Goal: Information Seeking & Learning: Learn about a topic

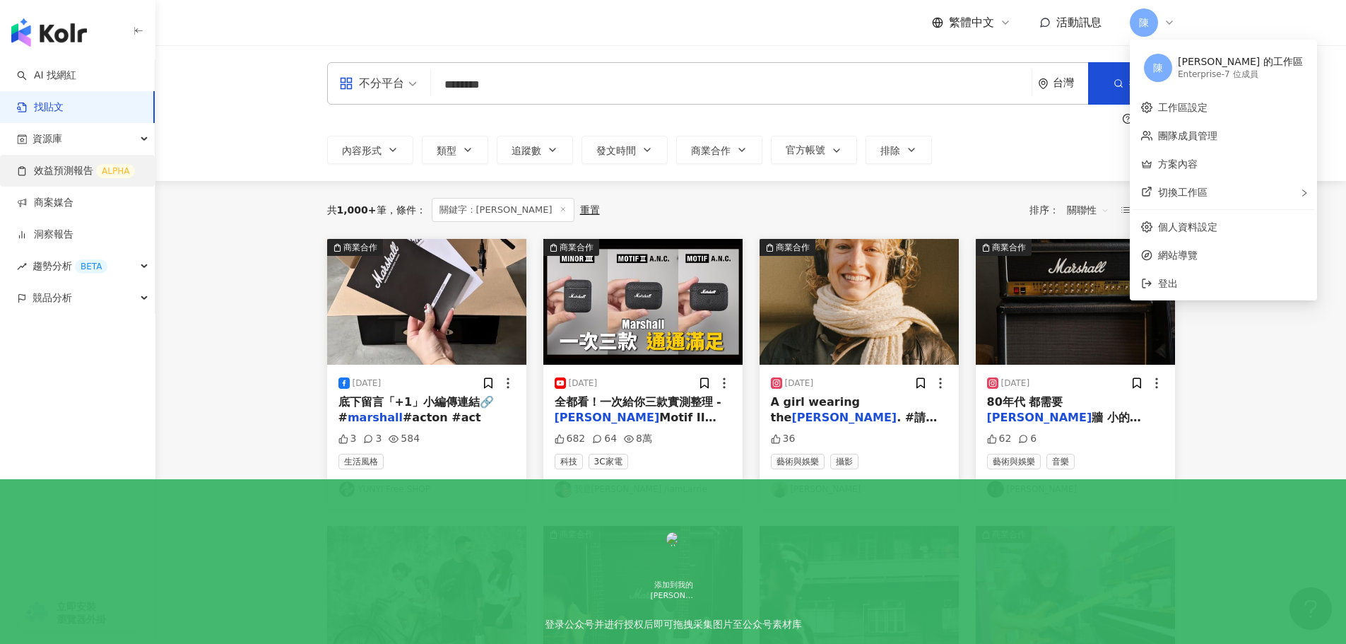
click at [64, 175] on link "效益預測報告 ALPHA" at bounding box center [76, 171] width 118 height 14
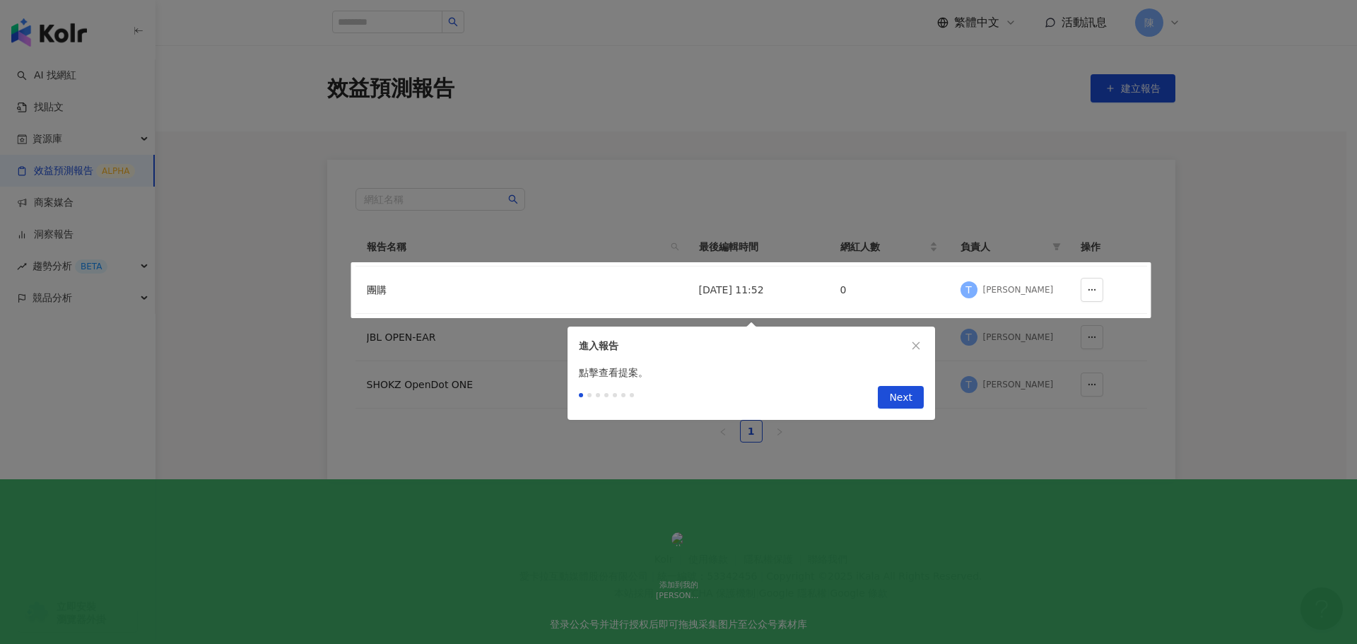
click at [338, 413] on div at bounding box center [678, 322] width 1357 height 644
click at [496, 474] on div at bounding box center [678, 322] width 1357 height 644
click at [907, 394] on span "Next" at bounding box center [900, 398] width 23 height 23
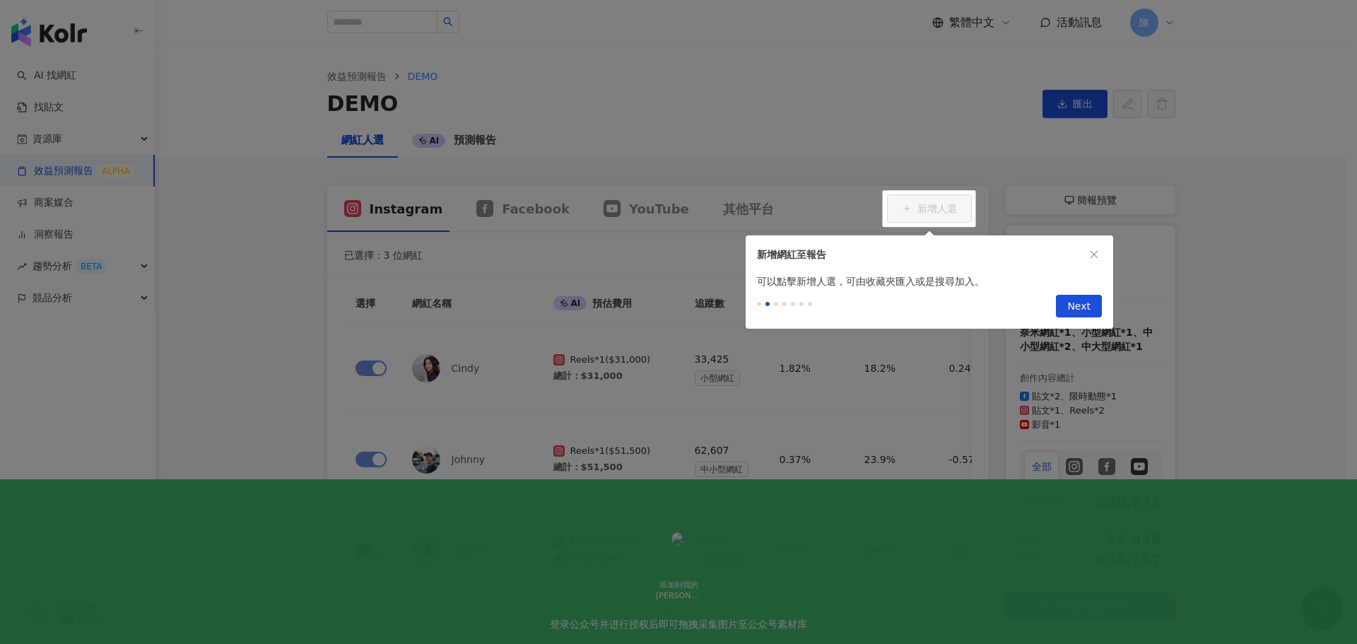
click at [532, 270] on div at bounding box center [678, 322] width 1357 height 644
click at [1078, 297] on span "Next" at bounding box center [1078, 306] width 23 height 23
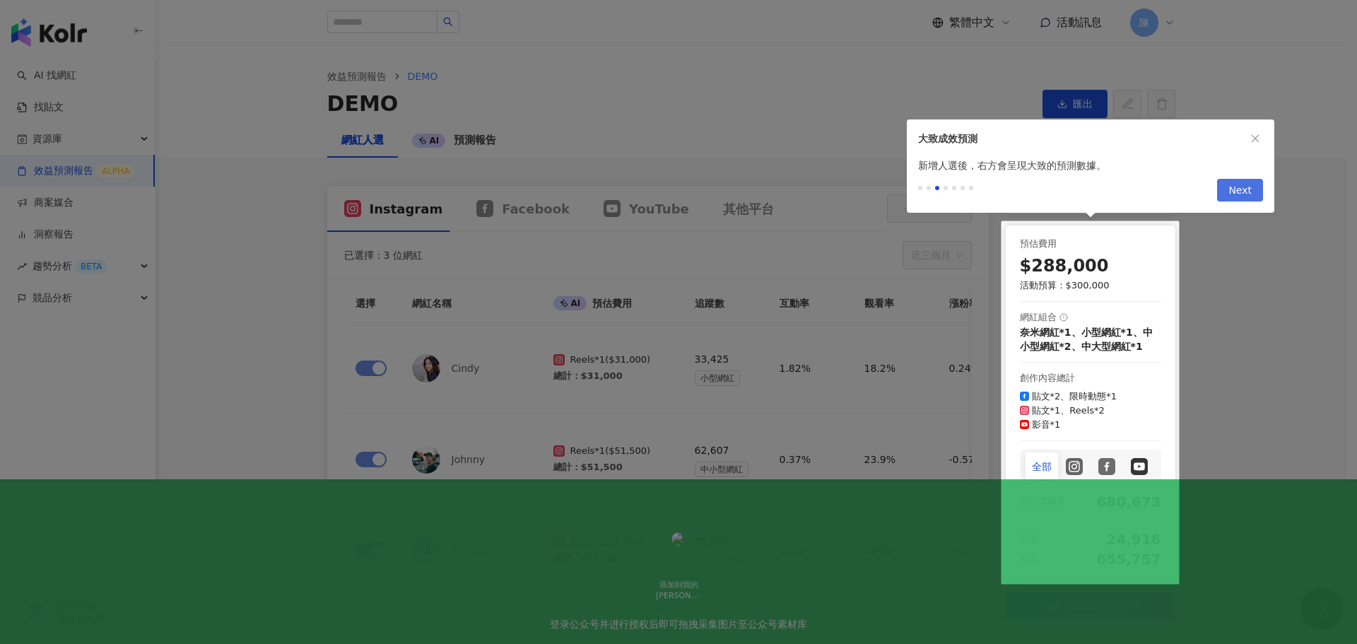
click at [1078, 297] on div at bounding box center [678, 322] width 1357 height 644
click at [1255, 191] on button "Next" at bounding box center [1240, 190] width 46 height 23
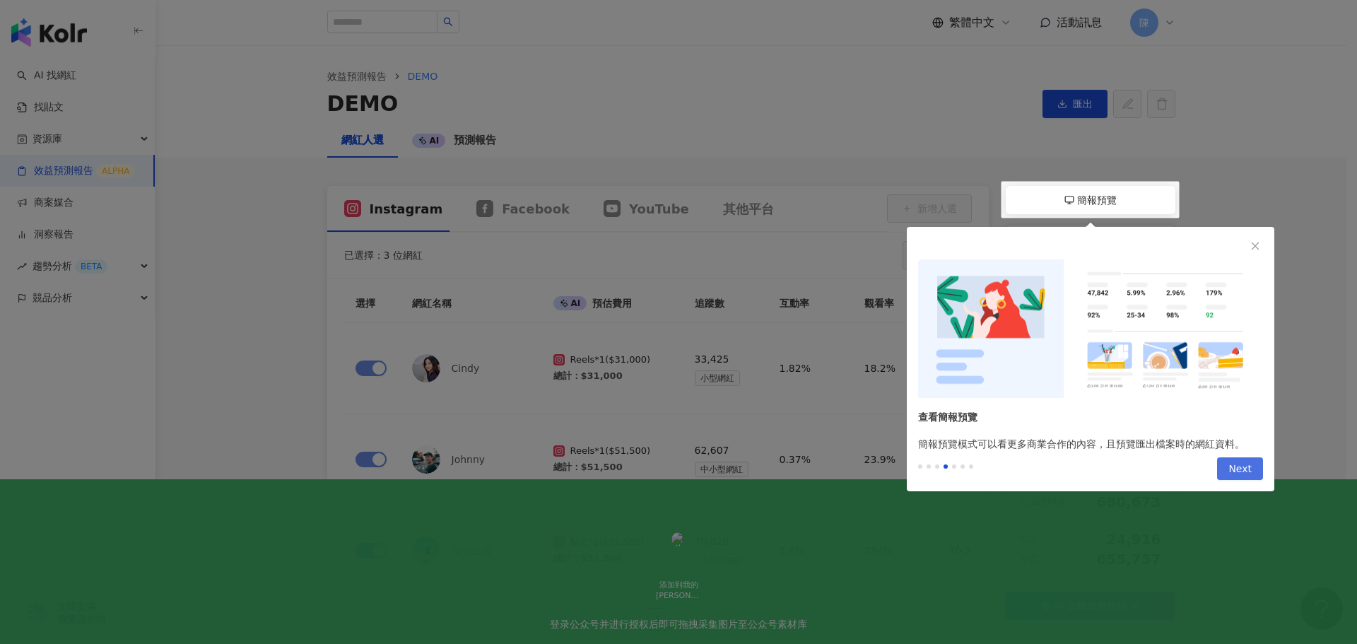
click at [1236, 465] on span "Next" at bounding box center [1239, 469] width 23 height 23
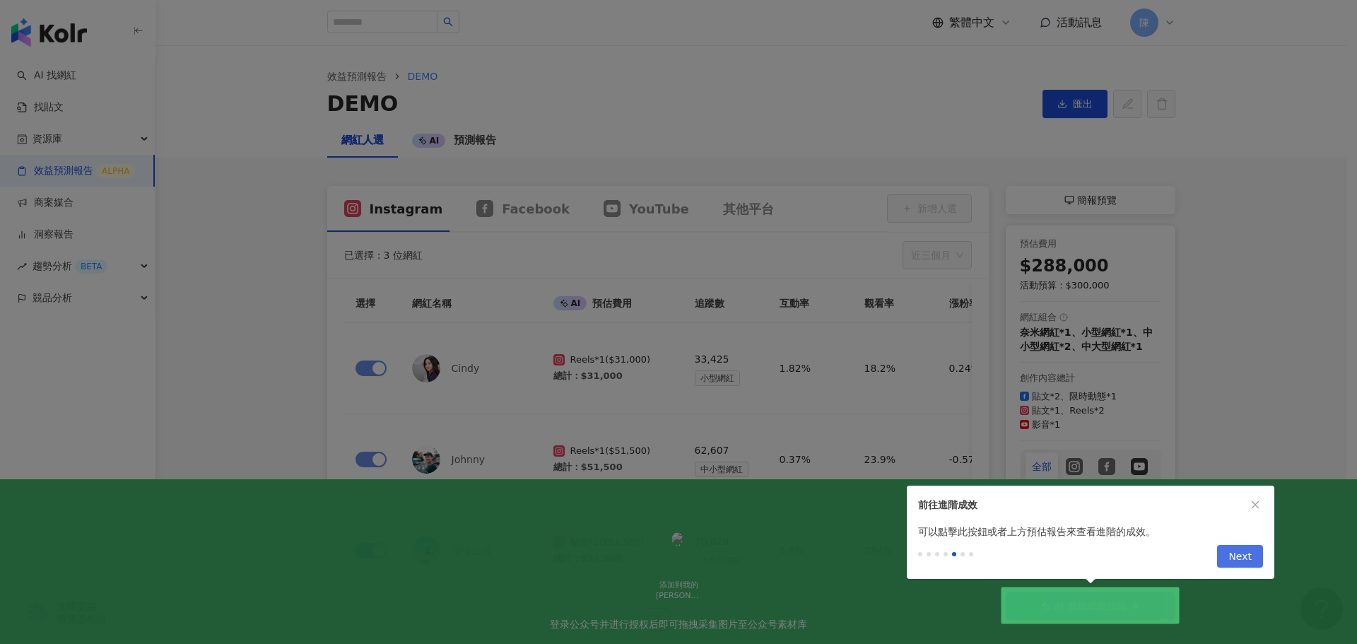
click at [1245, 557] on span "Next" at bounding box center [1239, 557] width 23 height 23
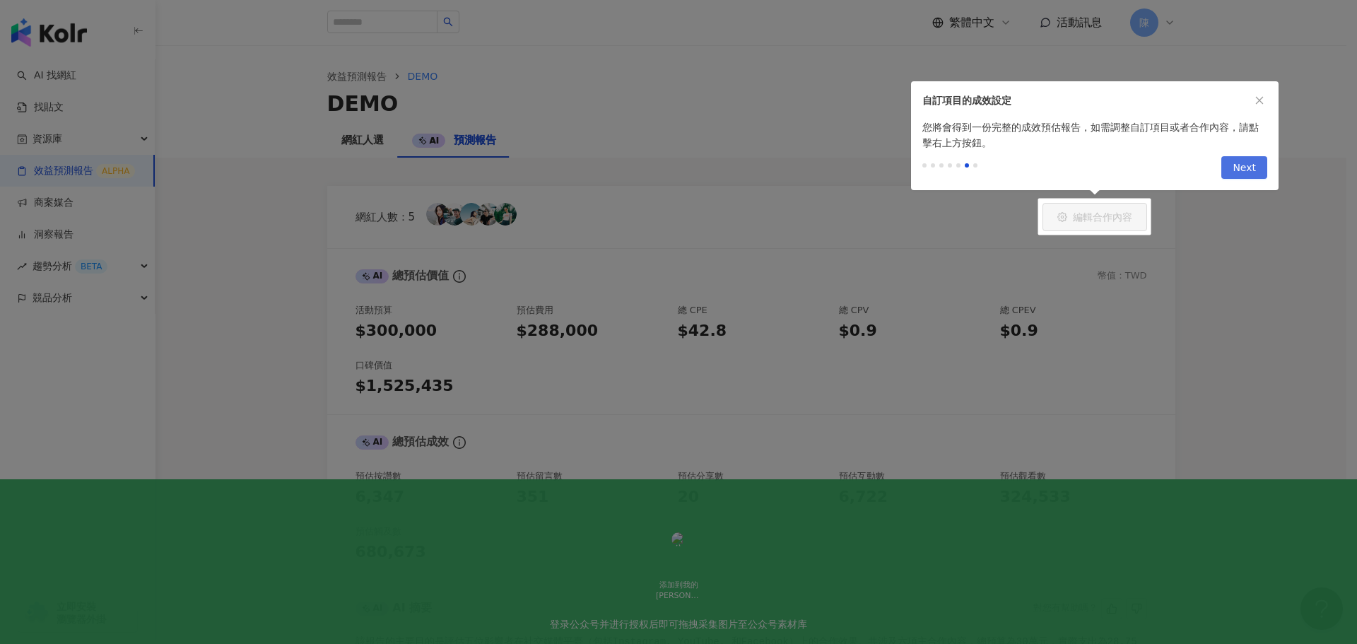
click at [1238, 165] on span "Next" at bounding box center [1243, 168] width 23 height 23
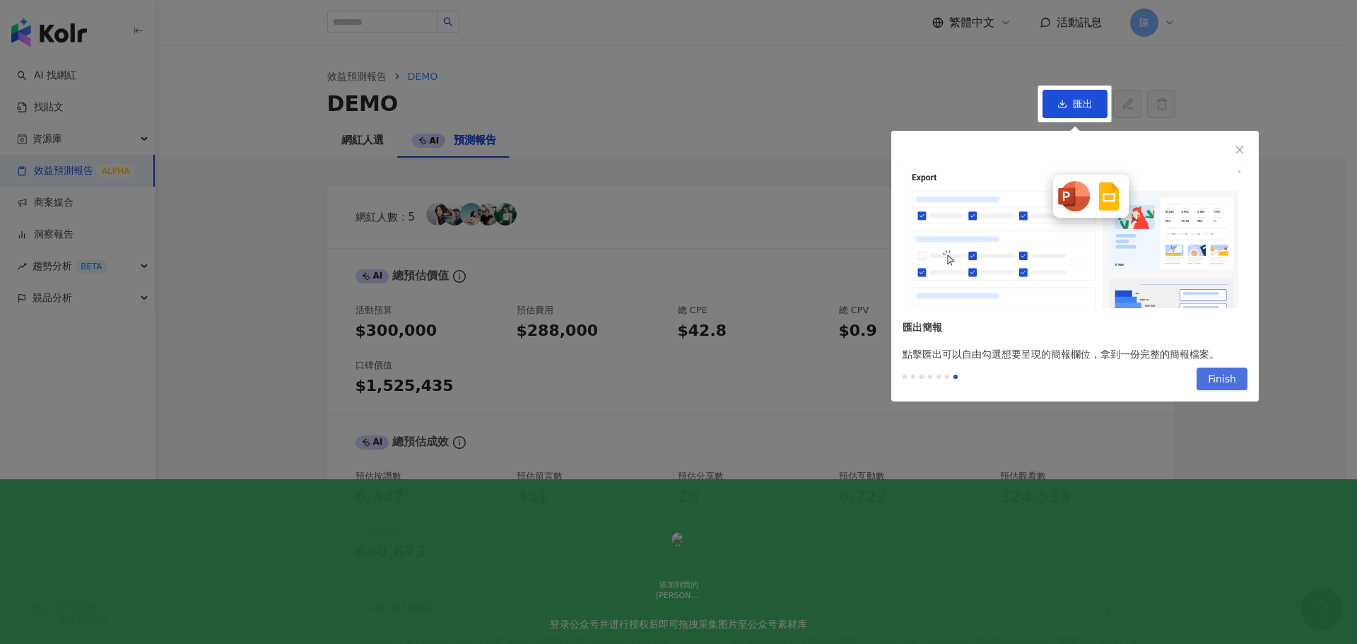
click at [1238, 389] on button "Finish" at bounding box center [1221, 378] width 51 height 23
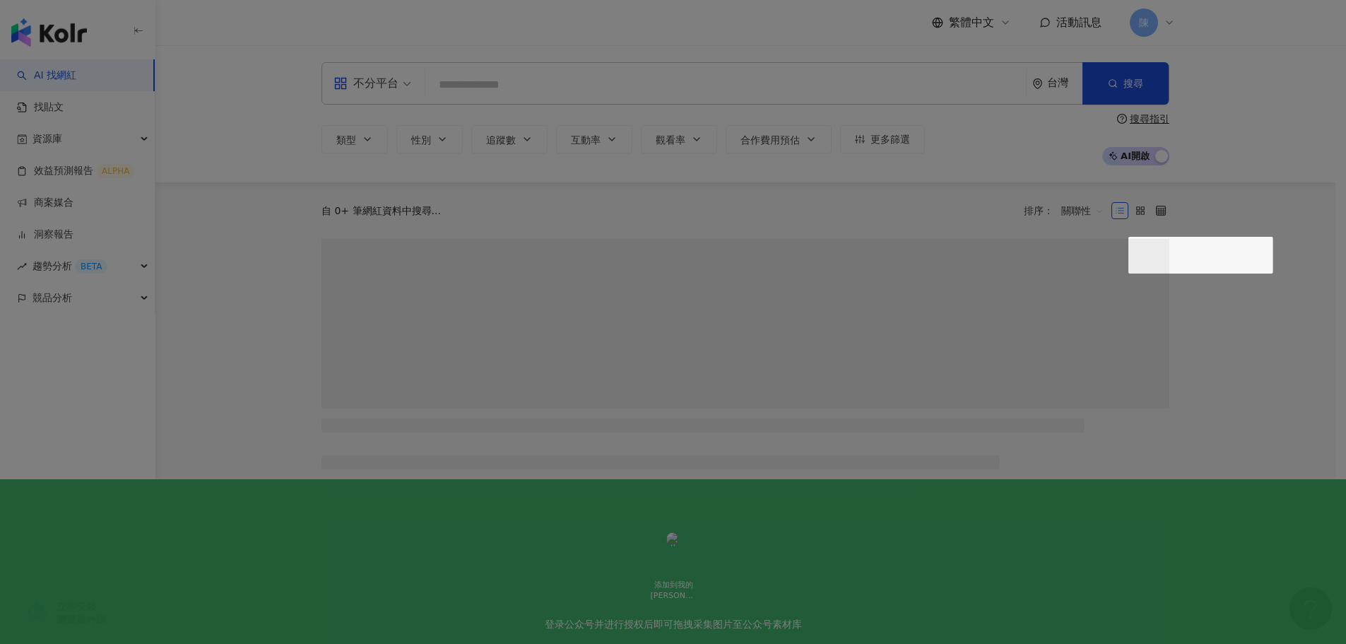
click at [395, 25] on div at bounding box center [673, 322] width 1346 height 644
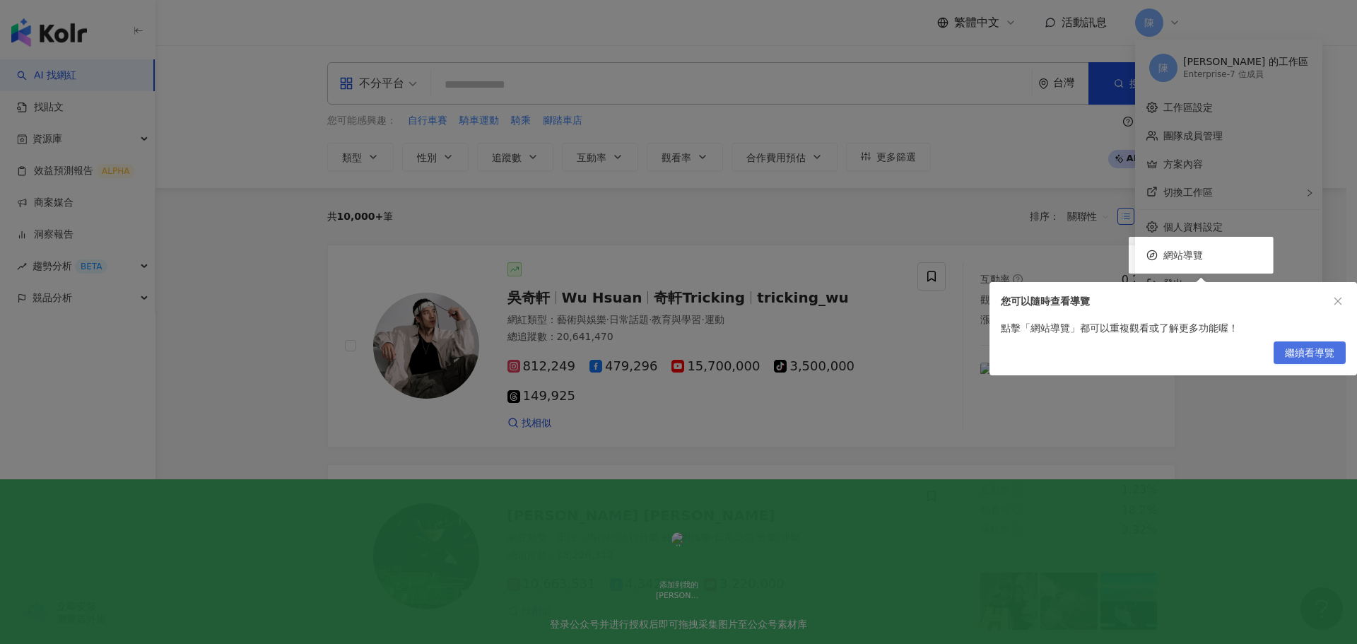
click at [1297, 355] on span "繼續看導覽" at bounding box center [1309, 353] width 49 height 23
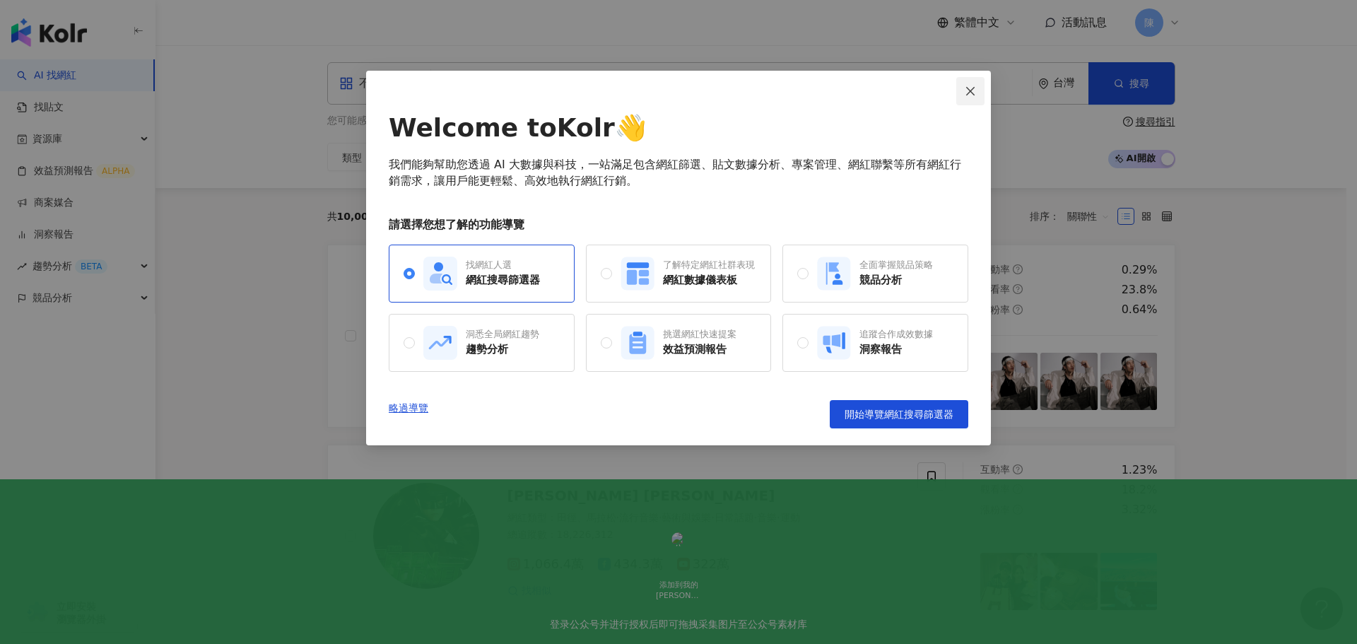
click at [964, 96] on span "Close" at bounding box center [970, 91] width 28 height 11
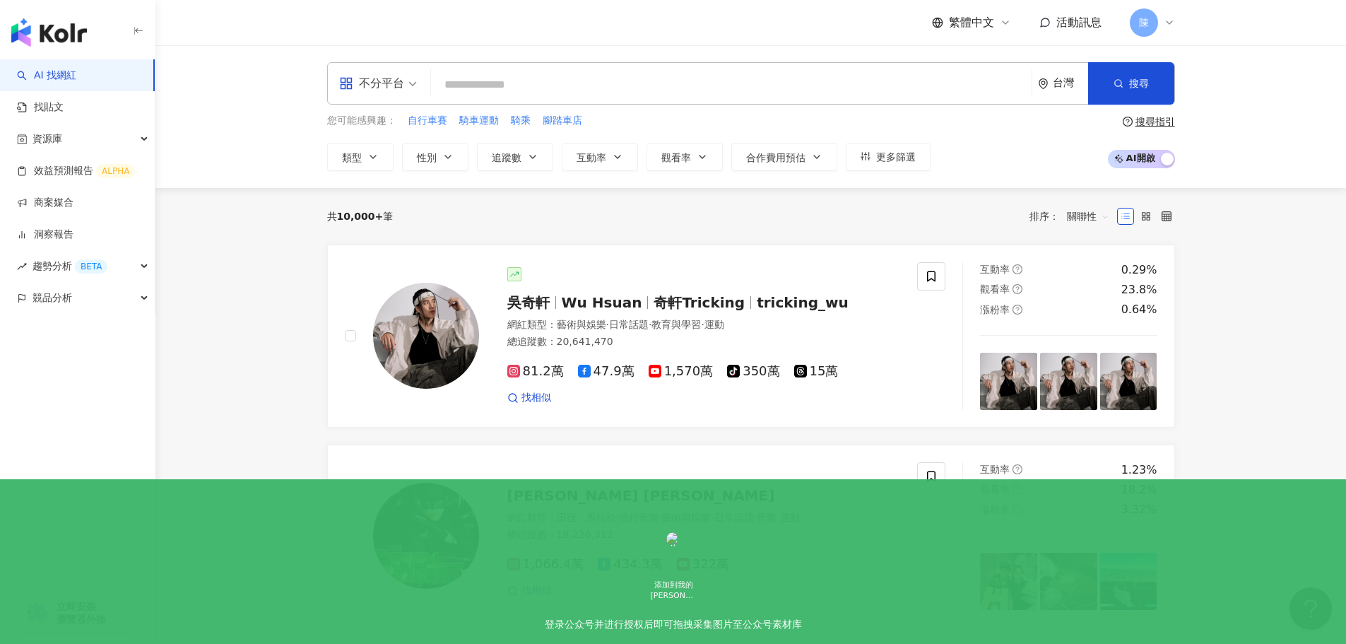
click at [514, 91] on input "search" at bounding box center [731, 84] width 589 height 27
click at [1062, 86] on div "台灣" at bounding box center [1070, 83] width 35 height 12
click at [1013, 211] on div "日本" at bounding box center [1010, 211] width 139 height 25
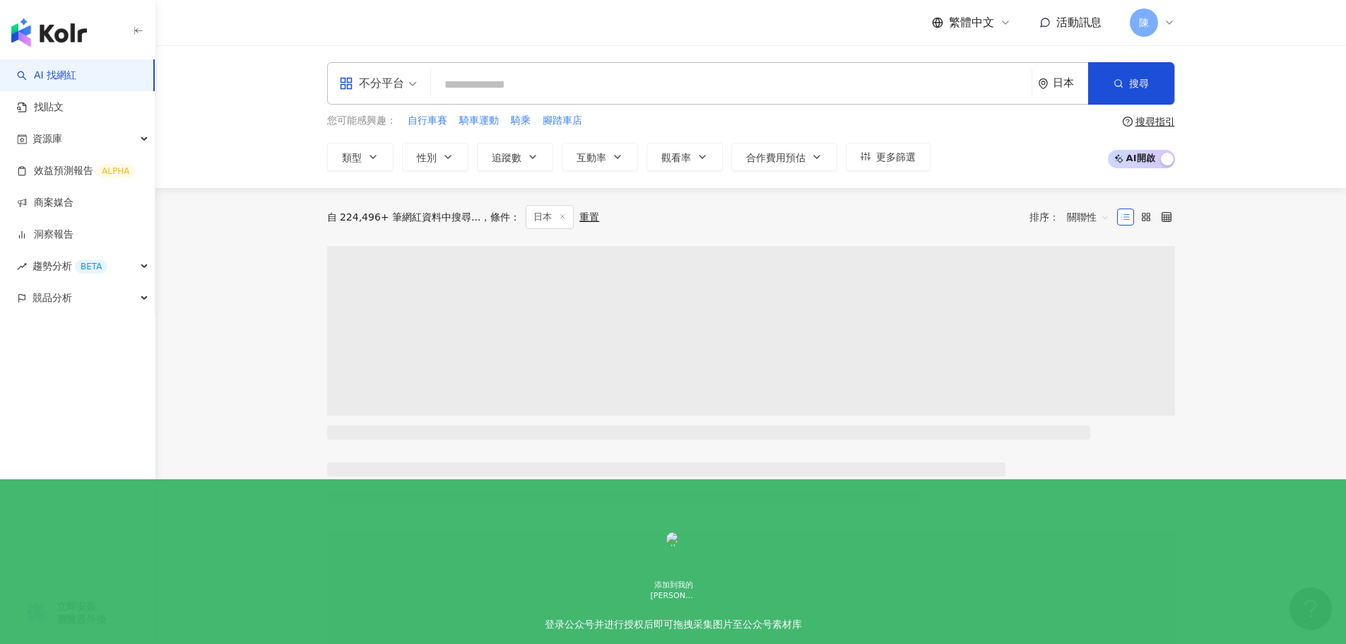
click at [1060, 88] on div "日本" at bounding box center [1070, 83] width 35 height 12
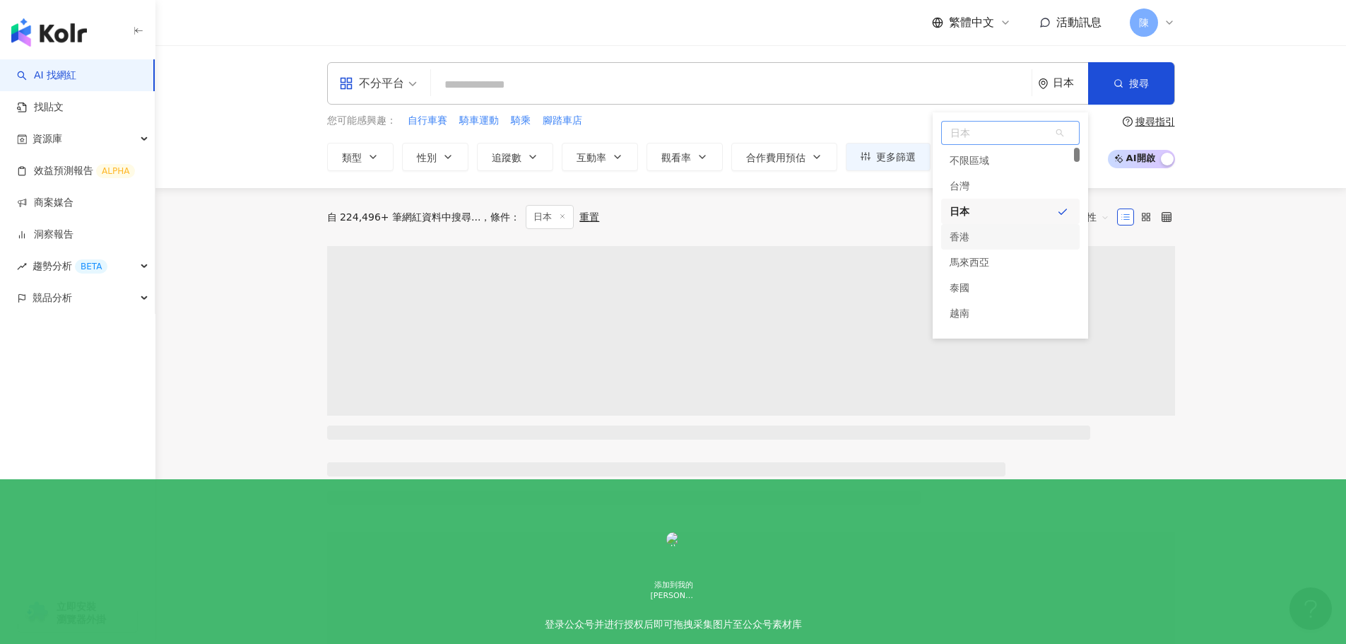
click at [988, 242] on div "香港" at bounding box center [1010, 236] width 139 height 25
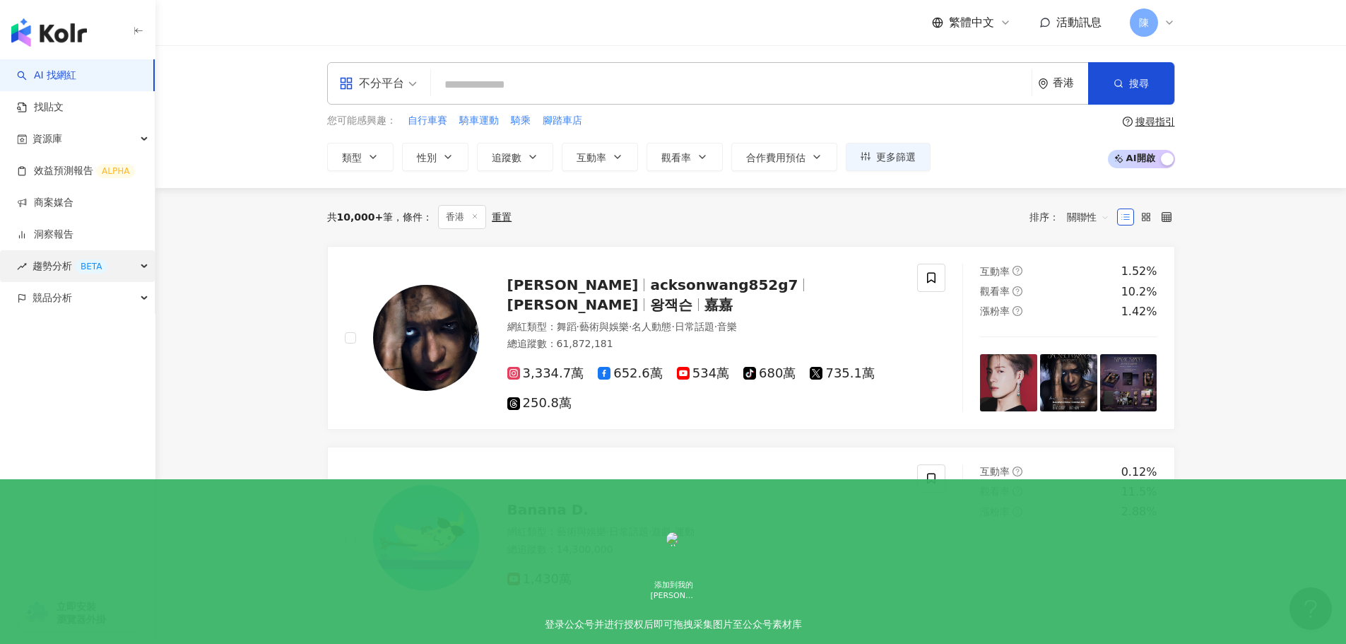
click at [135, 264] on div "趨勢分析 BETA" at bounding box center [77, 266] width 155 height 32
click at [550, 89] on input "search" at bounding box center [731, 84] width 589 height 27
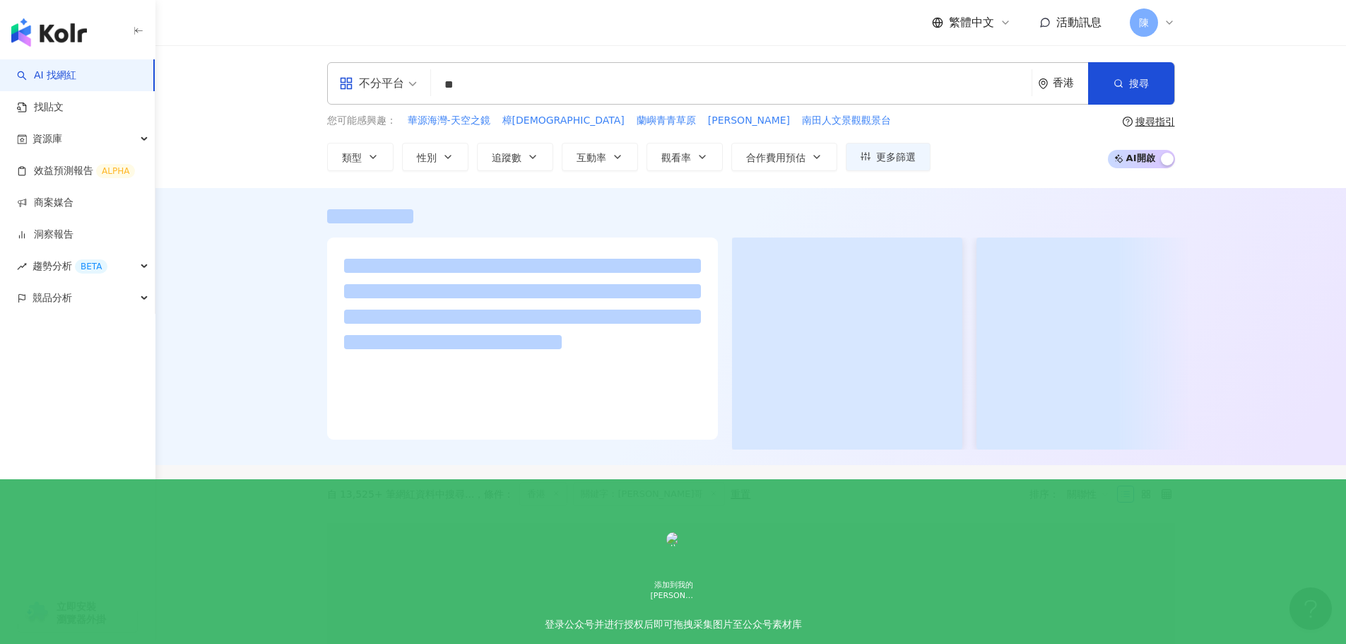
type input "**"
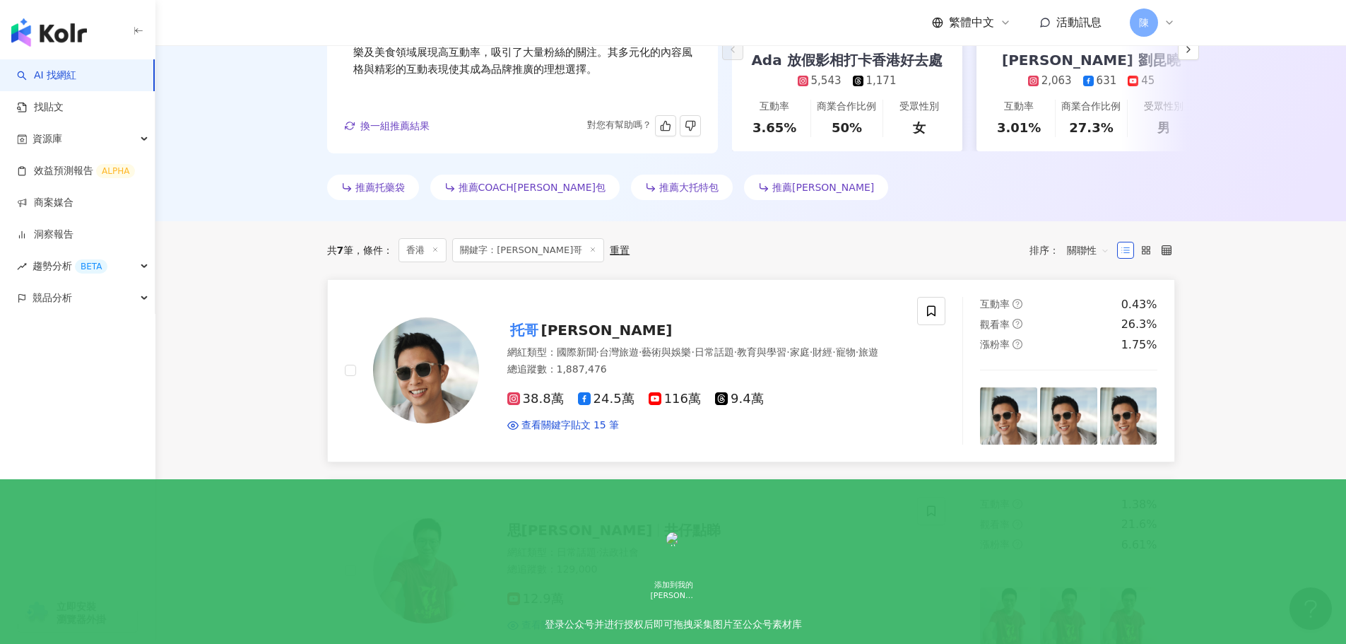
scroll to position [306, 0]
click at [548, 321] on span "torres" at bounding box center [606, 329] width 131 height 17
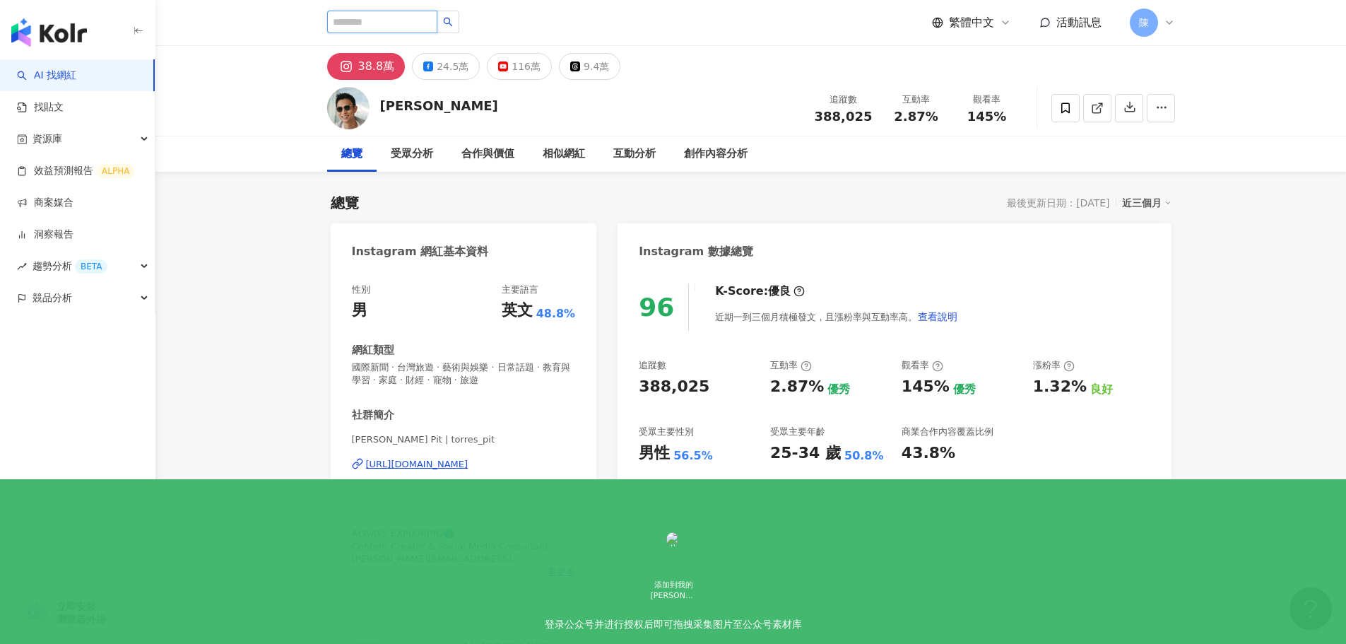
click at [406, 23] on input "search" at bounding box center [382, 22] width 110 height 23
paste input "***"
type input "***"
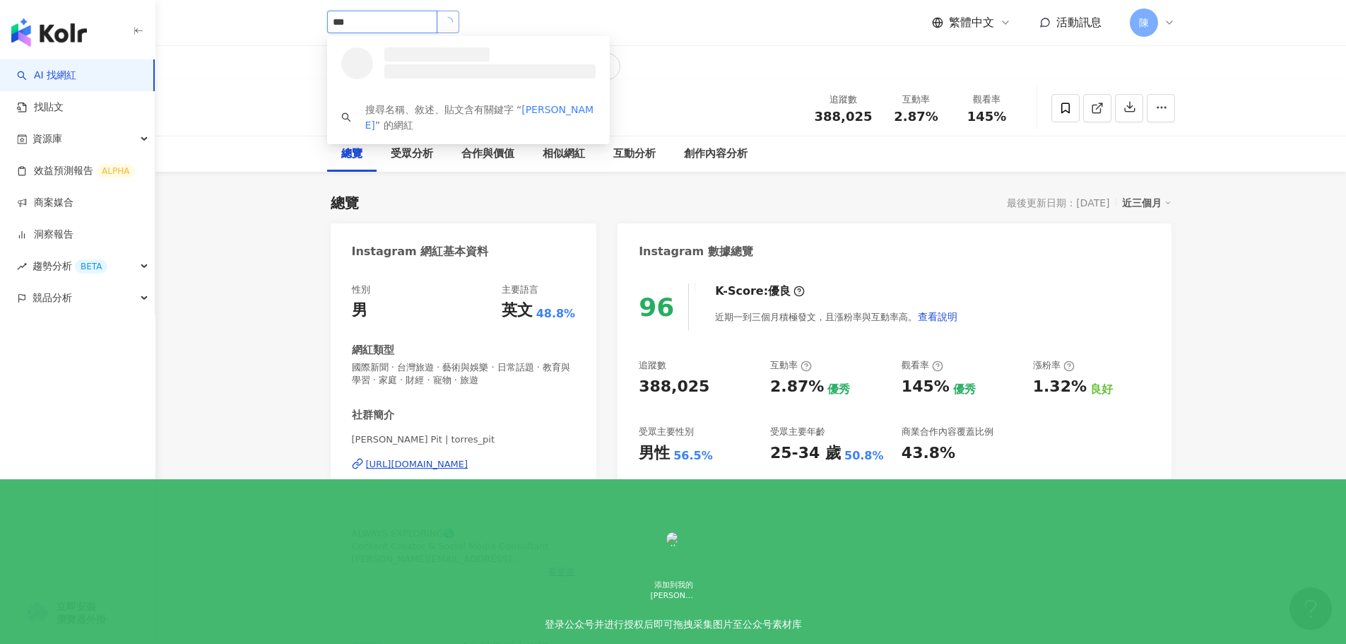
click at [454, 22] on icon "loading" at bounding box center [448, 22] width 13 height 13
click at [507, 64] on div "320,942 追蹤者" at bounding box center [488, 68] width 216 height 14
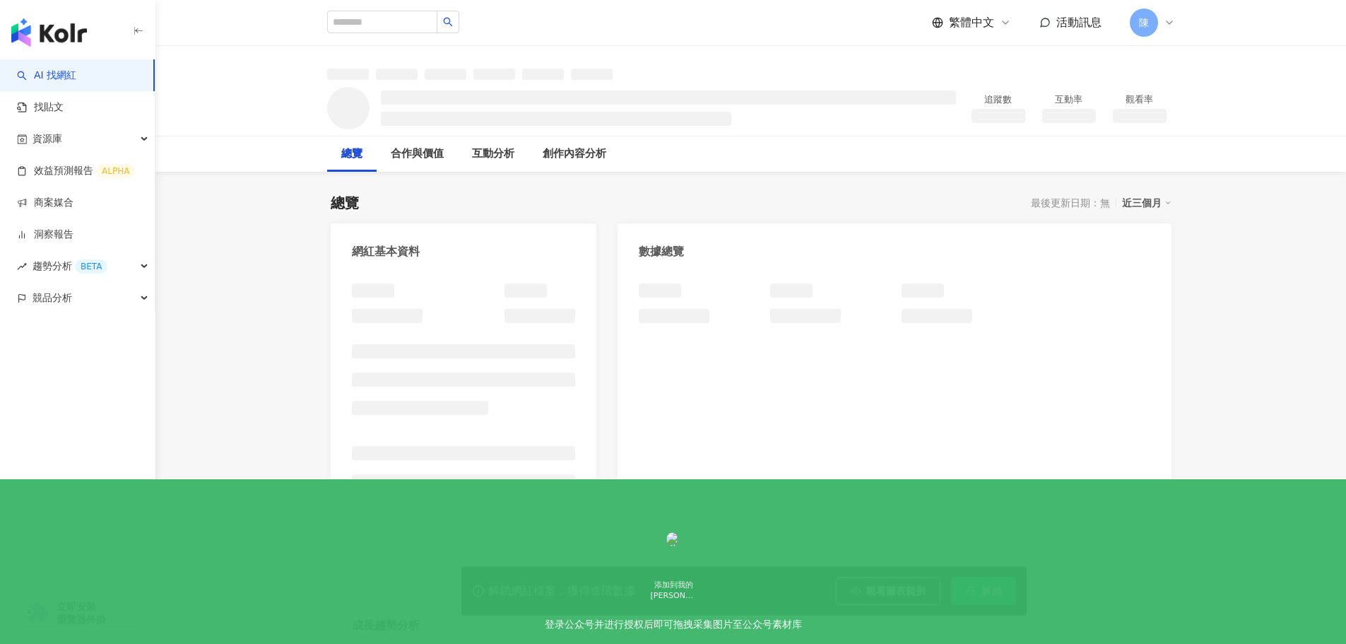
click at [842, 206] on div "總覽 最後更新日期：無 近三個月" at bounding box center [751, 203] width 841 height 20
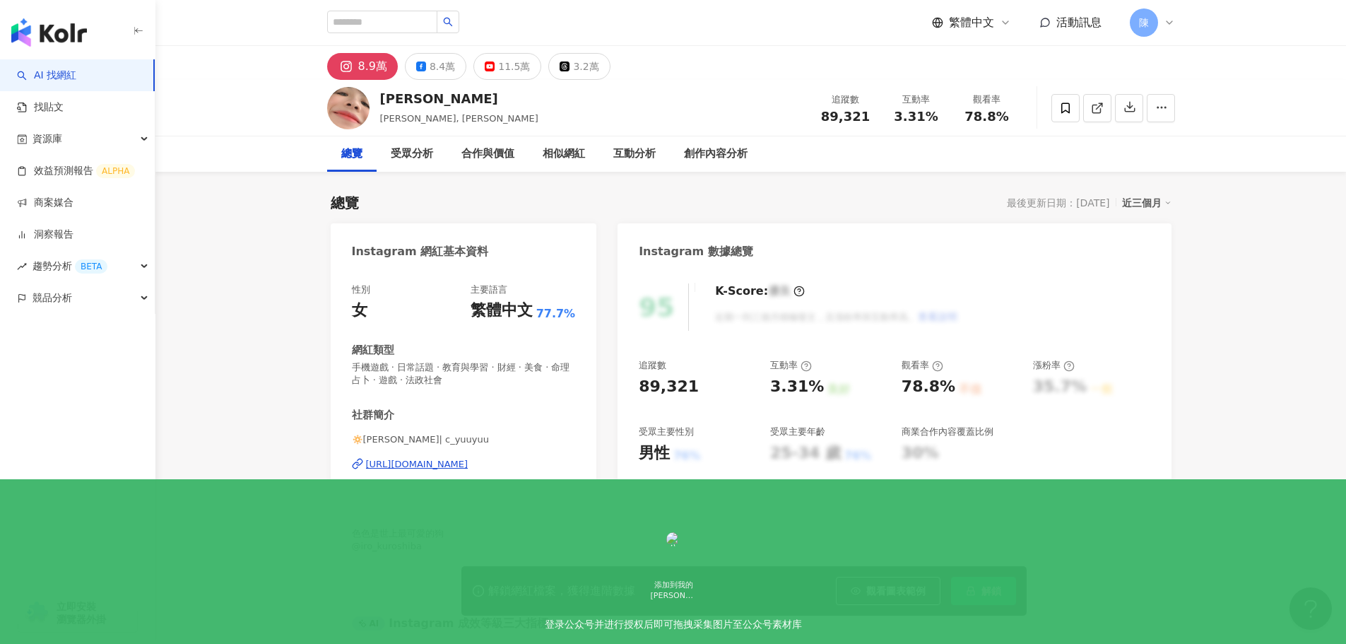
drag, startPoint x: 815, startPoint y: 324, endPoint x: 833, endPoint y: 349, distance: 31.4
click at [815, 324] on div "K-Score : 優良 近期一到三個月積極發文，且漲粉率與互動率高。 查看說明" at bounding box center [829, 306] width 257 height 47
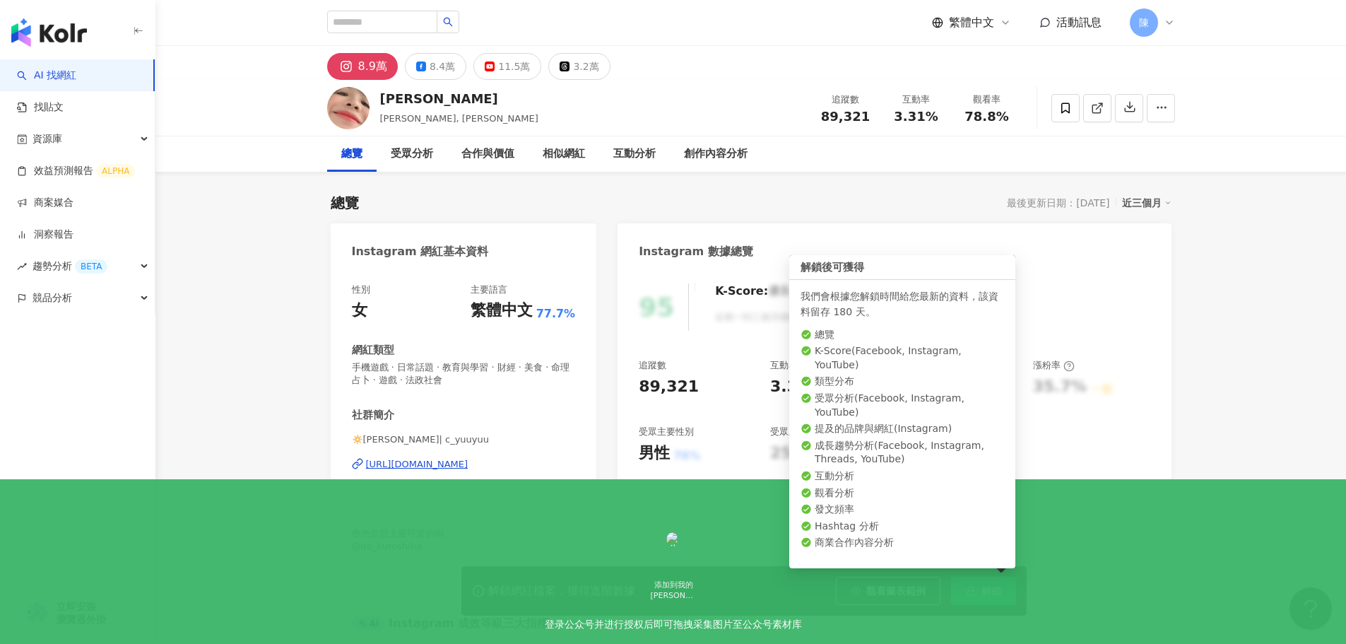
click at [977, 591] on button "解鎖" at bounding box center [983, 591] width 65 height 28
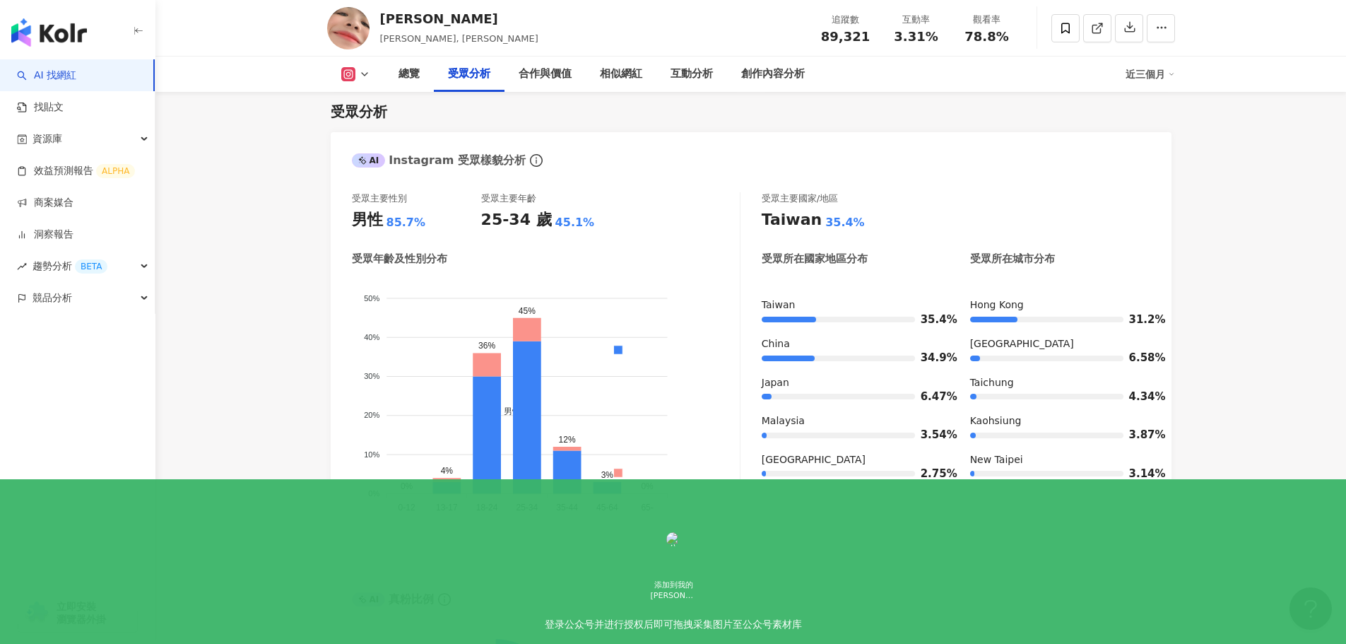
scroll to position [1201, 0]
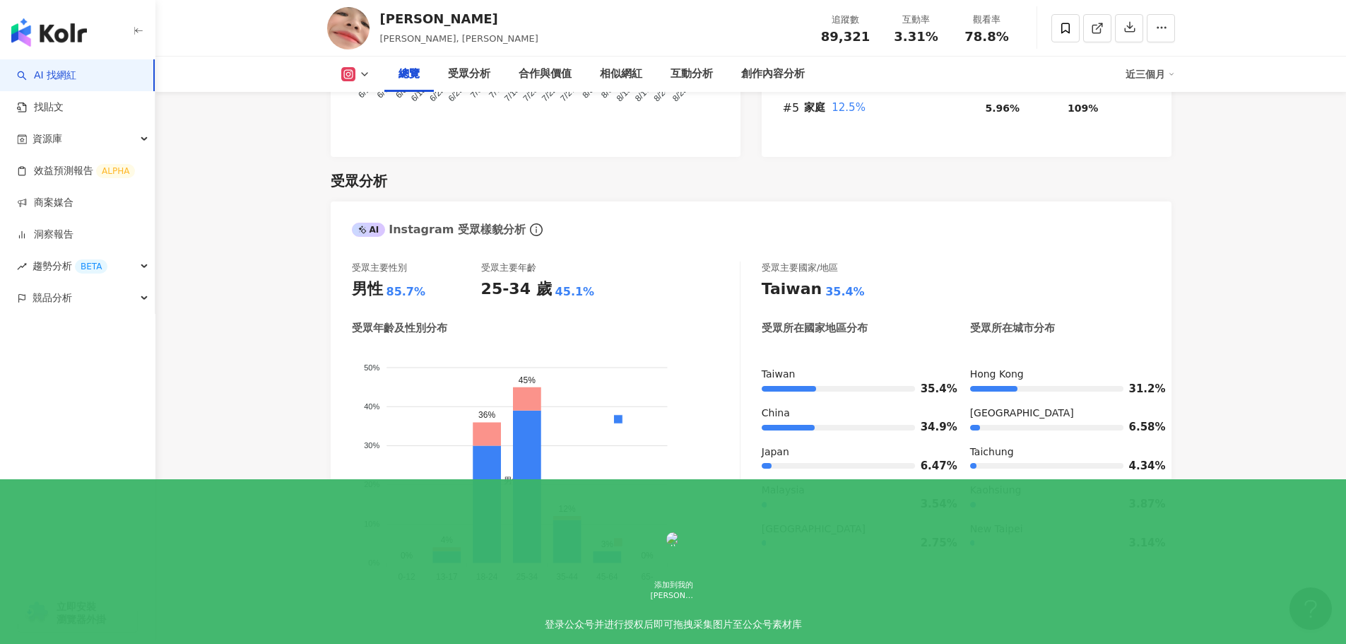
scroll to position [1129, 0]
click at [652, 267] on div "受眾主要性別 男性 85.7% 受眾主要年齡 25-34 歲 45.1%" at bounding box center [546, 280] width 388 height 38
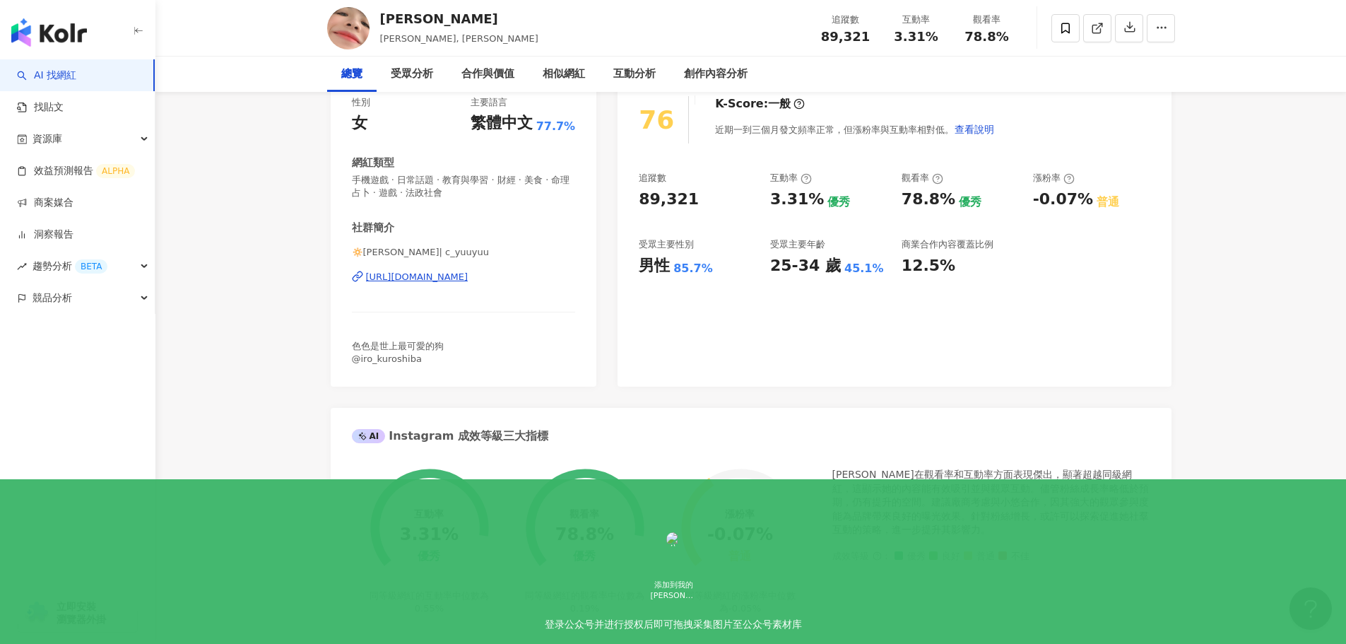
scroll to position [0, 0]
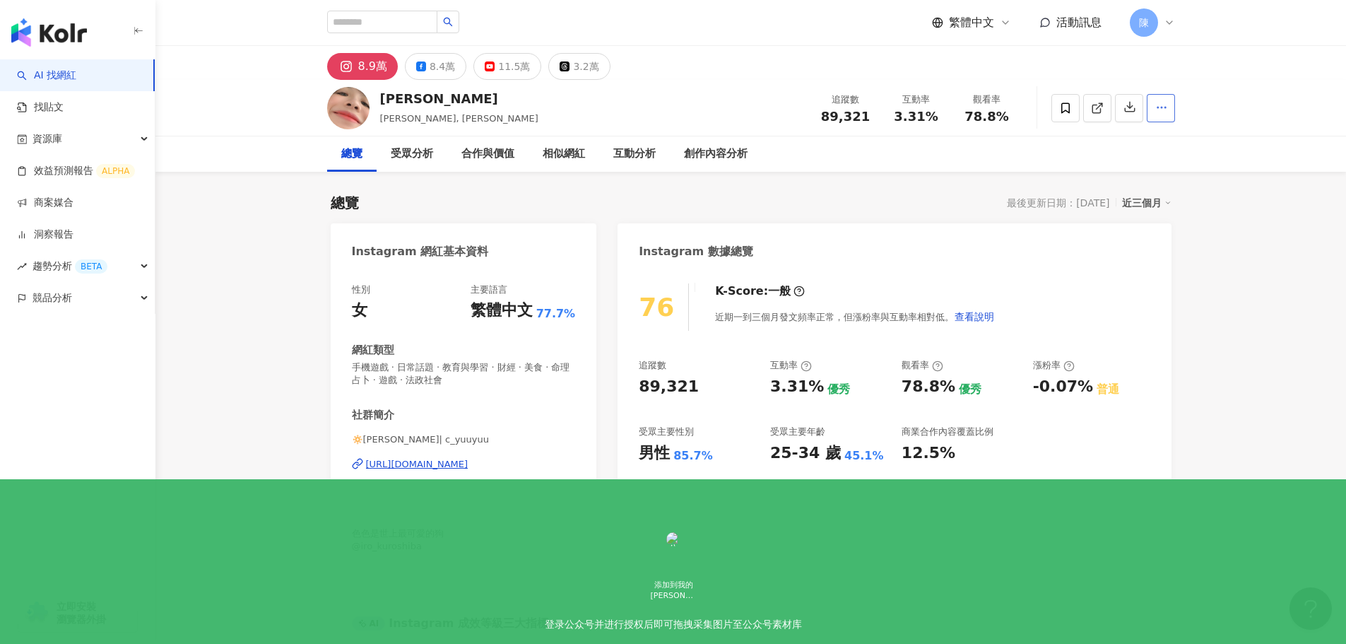
click at [1160, 113] on icon "button" at bounding box center [1161, 107] width 13 height 13
click at [996, 473] on div "76 K-Score : 一般 近期一到三個月發文頻率正常，但漲粉率與互動率相對低。 查看說明 追蹤數 89,321 互動率 3.31% 優秀 觀看率 78.…" at bounding box center [894, 421] width 553 height 305
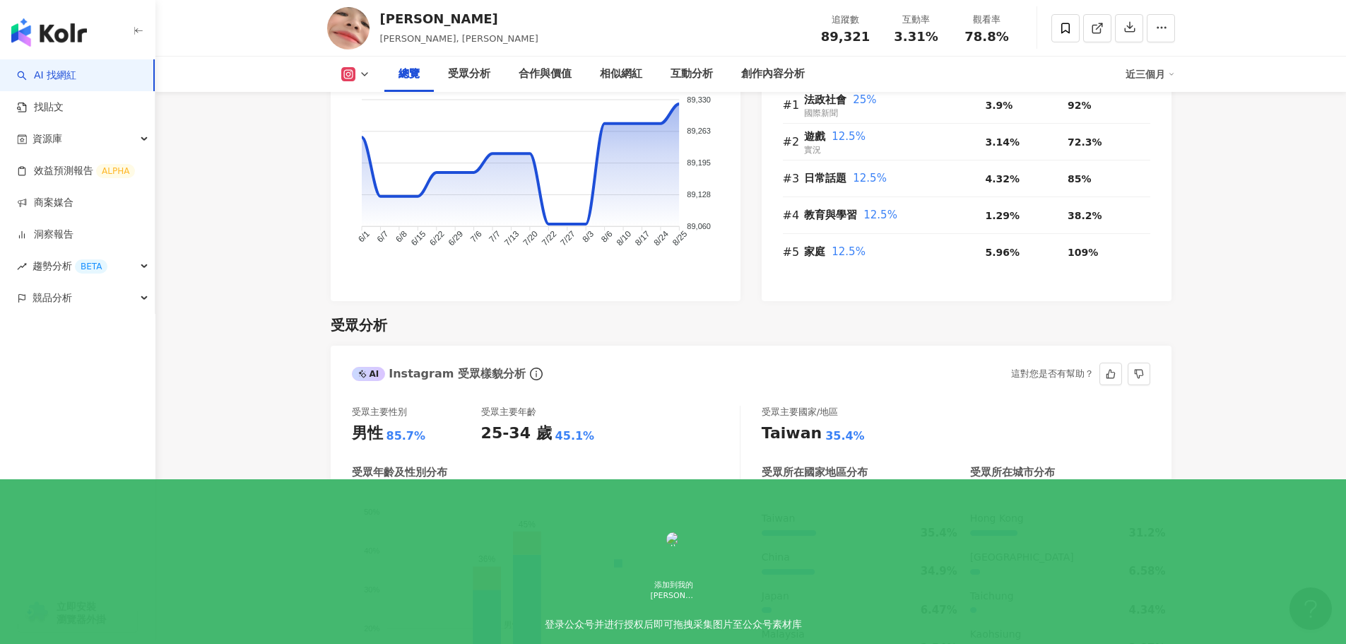
scroll to position [987, 0]
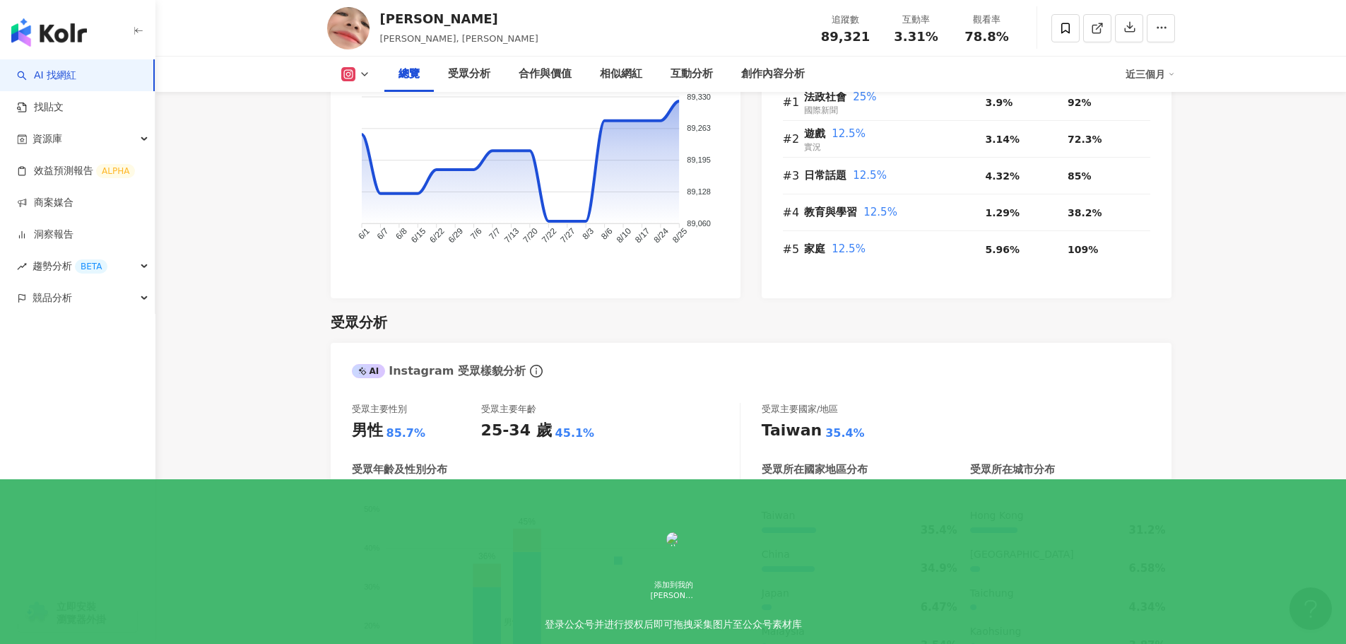
click at [687, 323] on div "受眾分析" at bounding box center [751, 322] width 841 height 20
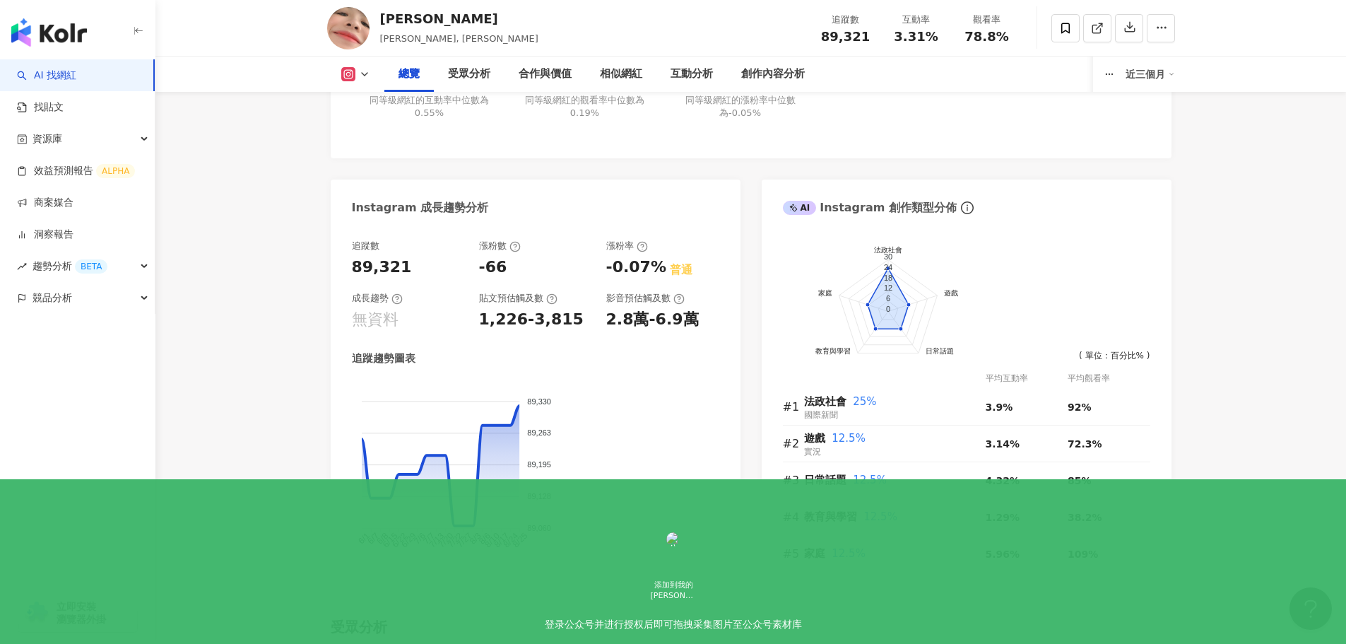
scroll to position [0, 0]
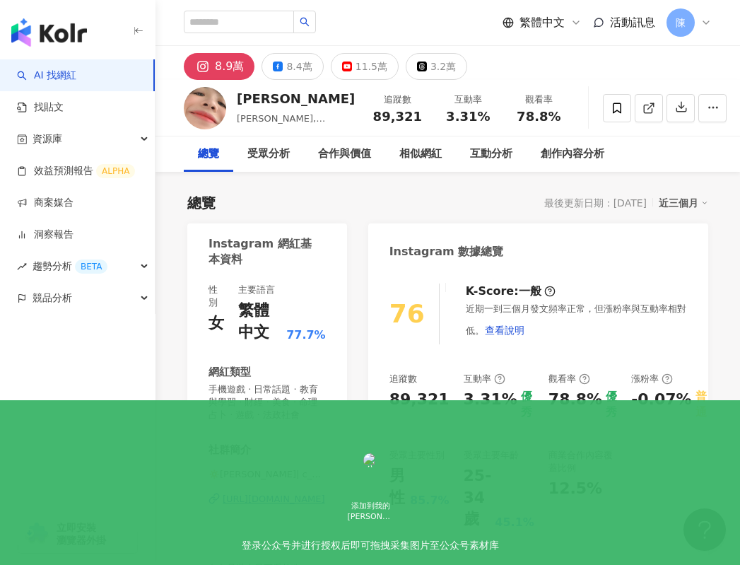
click at [316, 194] on div "總覽 最後更新日期：2025/8/25 近三個月" at bounding box center [447, 203] width 521 height 20
click at [687, 105] on icon "button" at bounding box center [682, 107] width 10 height 10
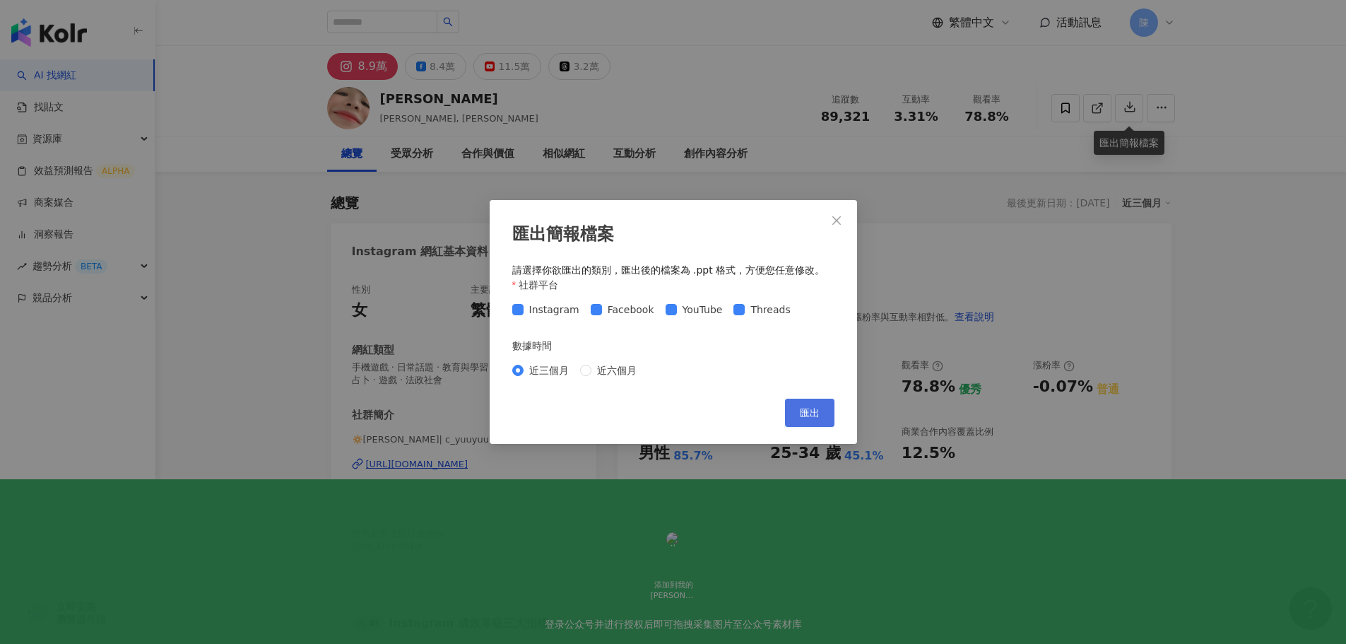
click at [817, 411] on span "匯出" at bounding box center [810, 412] width 20 height 11
